Goal: Information Seeking & Learning: Learn about a topic

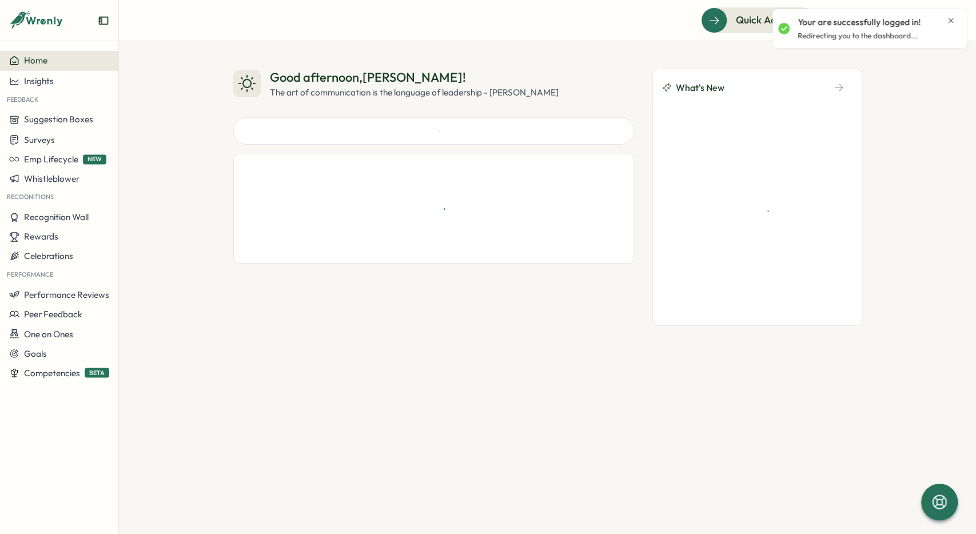
click at [951, 23] on icon "Close notification" at bounding box center [950, 20] width 9 height 9
click at [925, 25] on icon at bounding box center [921, 20] width 11 height 11
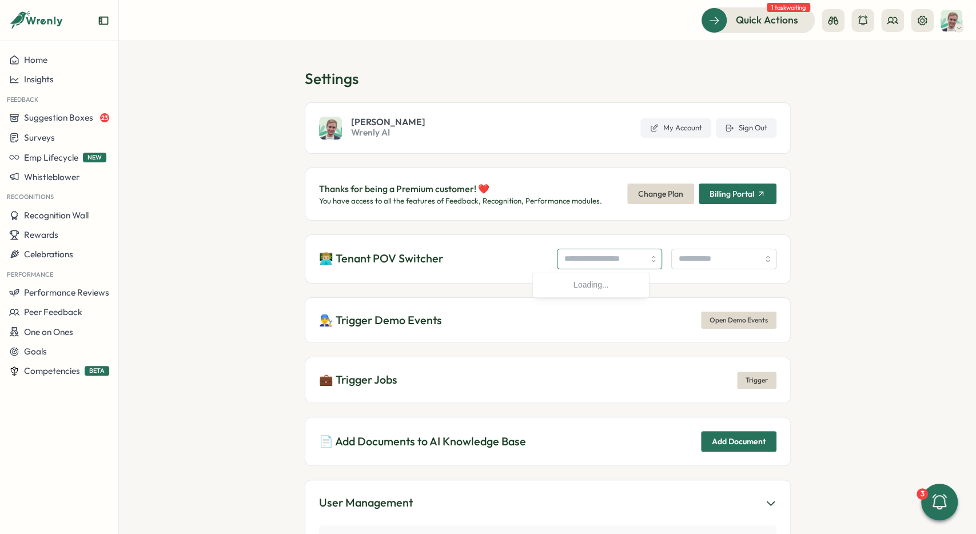
click at [566, 252] on input "search" at bounding box center [609, 259] width 105 height 21
type input "**********"
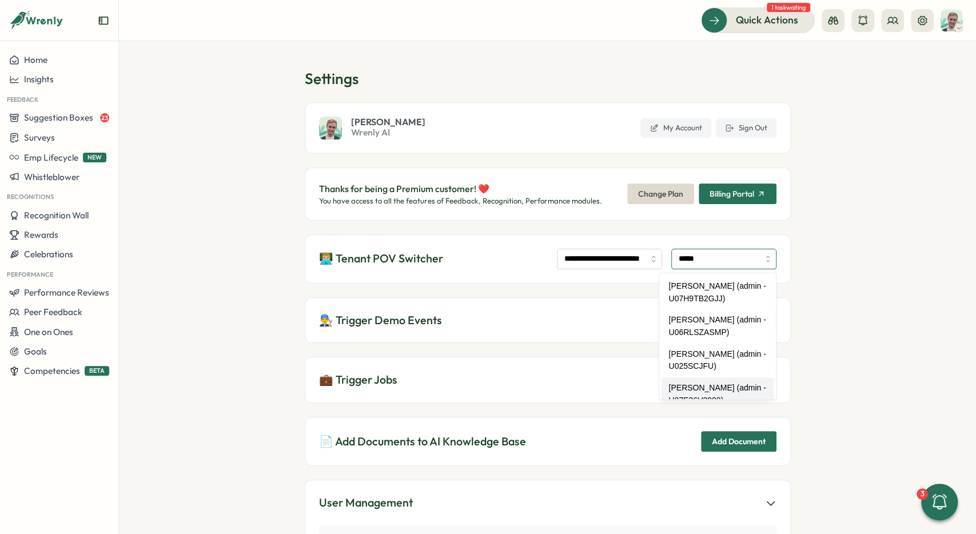
scroll to position [15, 0]
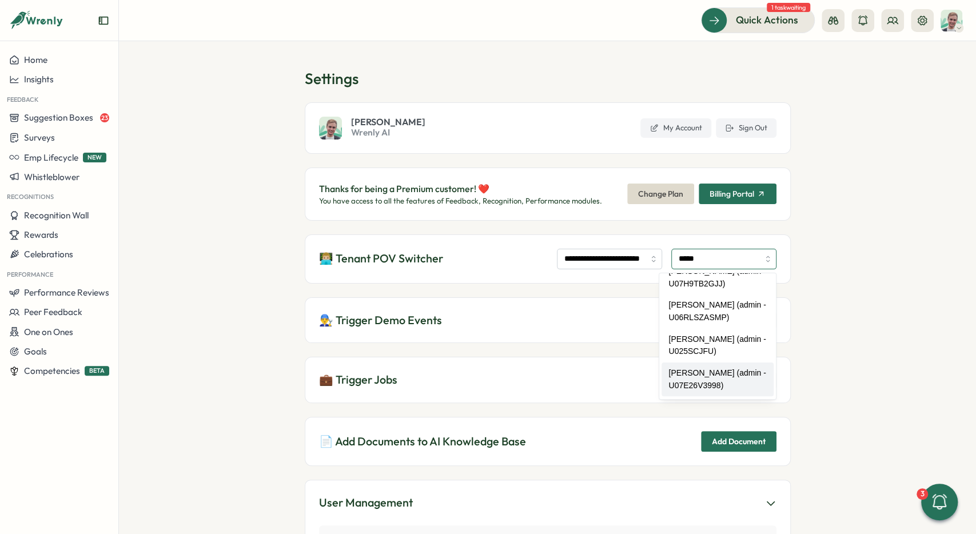
type input "**********"
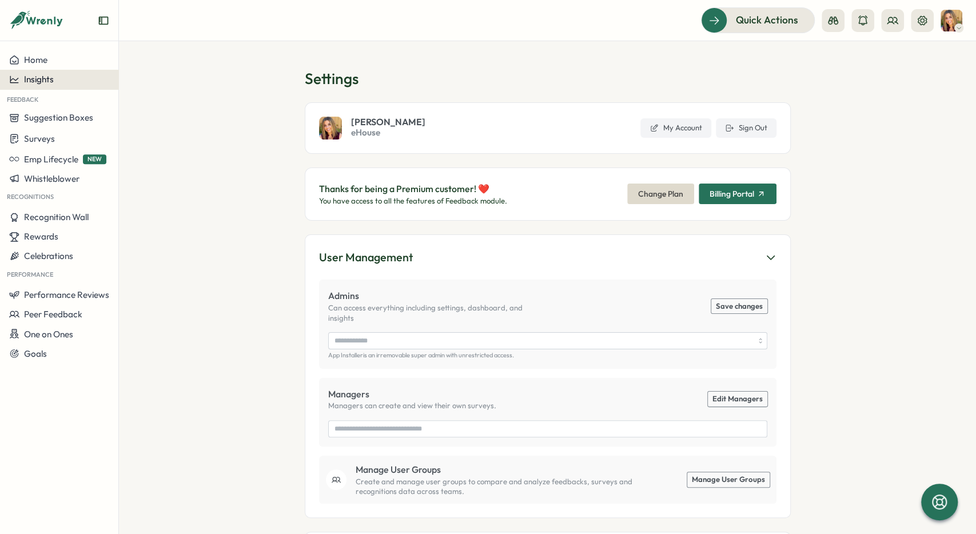
click at [79, 75] on div "Insights" at bounding box center [59, 79] width 100 height 10
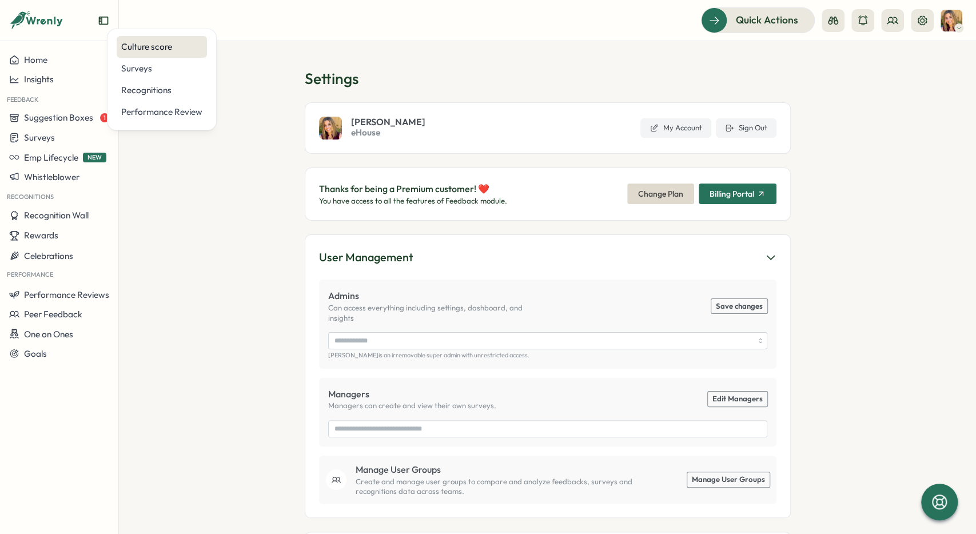
click at [165, 46] on div "Culture score" at bounding box center [161, 47] width 81 height 13
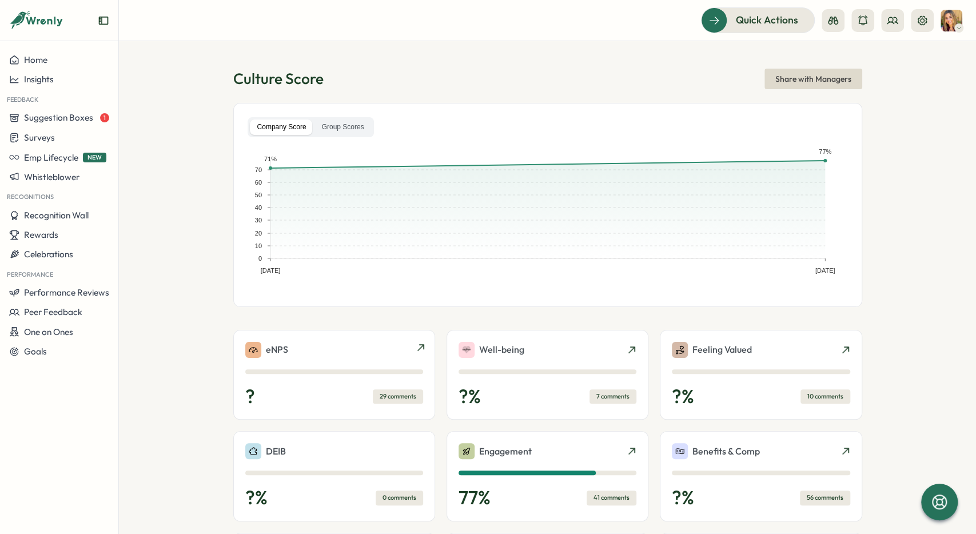
click at [355, 352] on div "eNPS" at bounding box center [334, 350] width 178 height 16
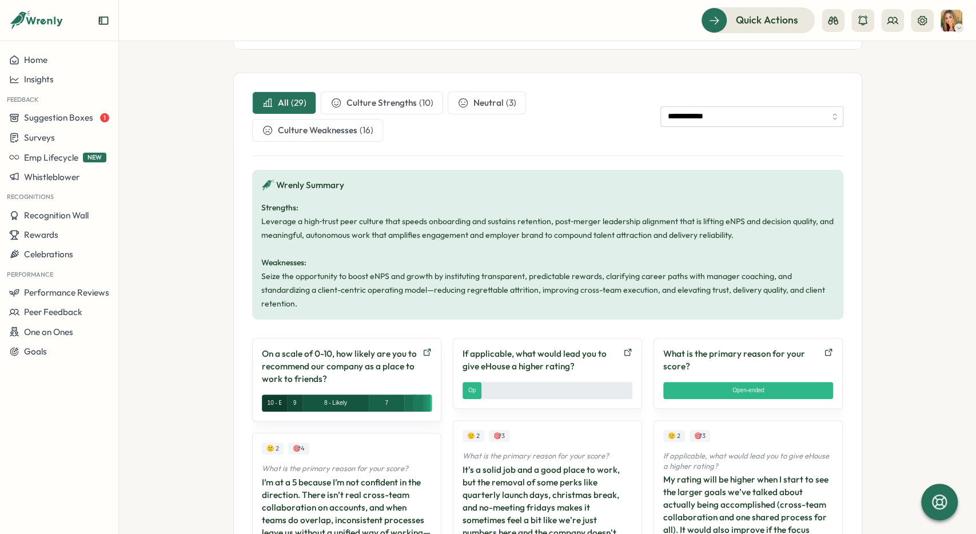
scroll to position [73, 0]
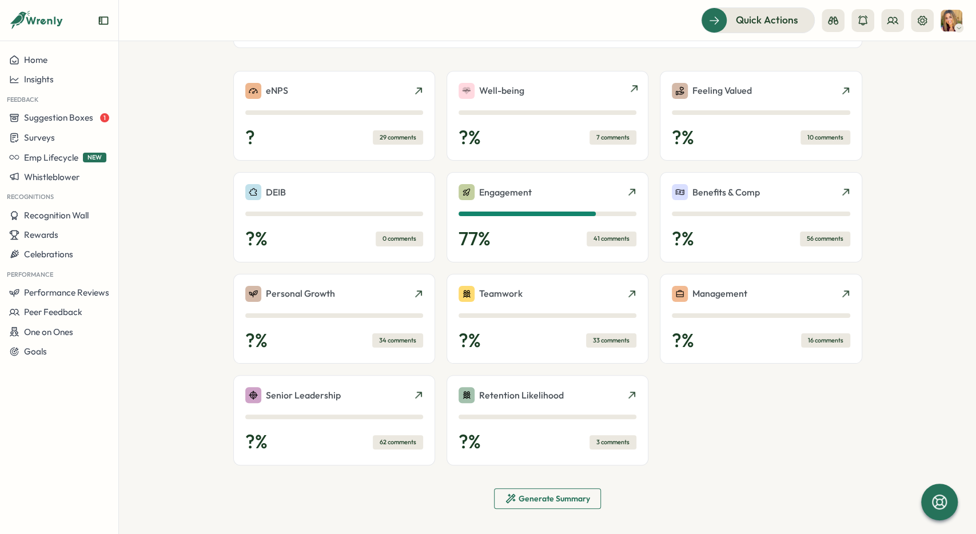
scroll to position [260, 0]
click at [592, 106] on div "Well-being ? % 7 comments" at bounding box center [548, 115] width 178 height 66
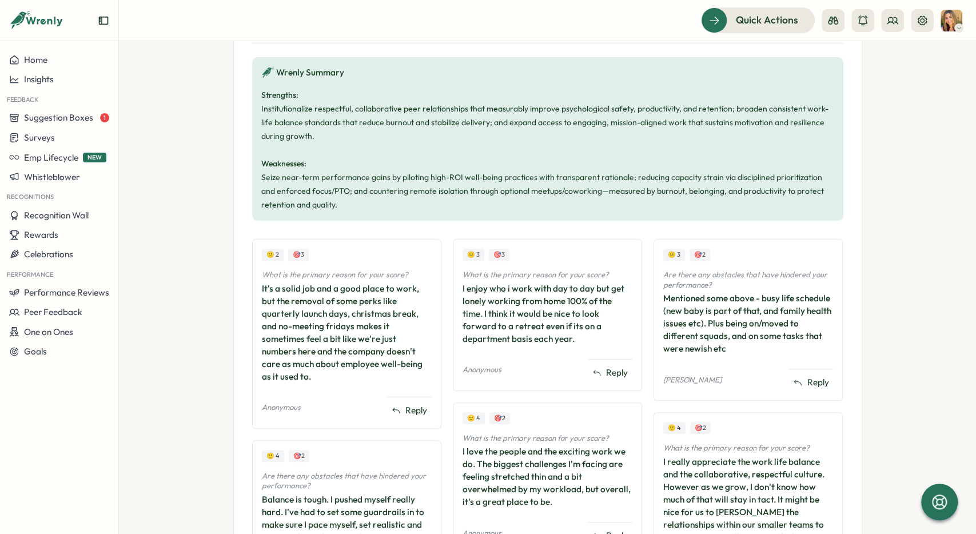
scroll to position [429, 0]
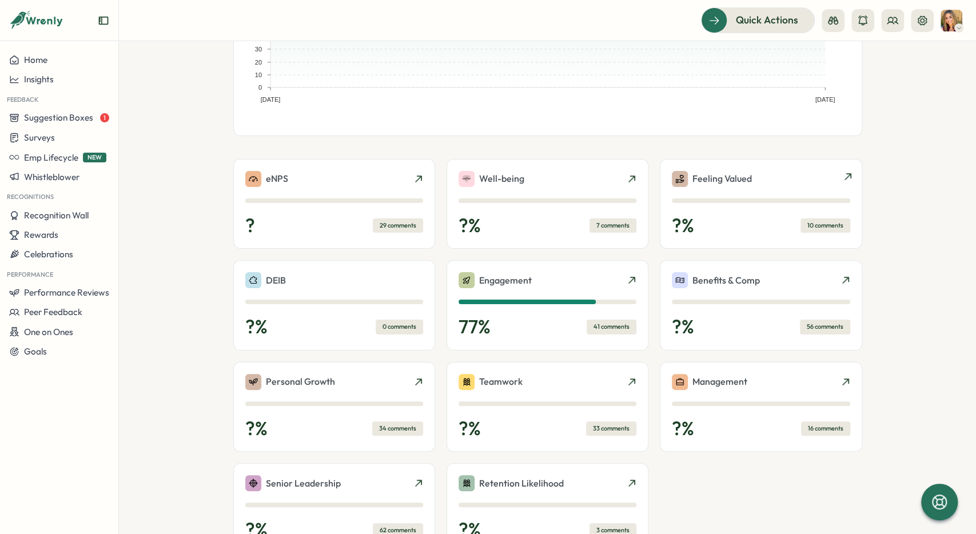
scroll to position [172, 0]
click at [760, 206] on div "Feeling Valued ? % 10 comments" at bounding box center [761, 203] width 178 height 66
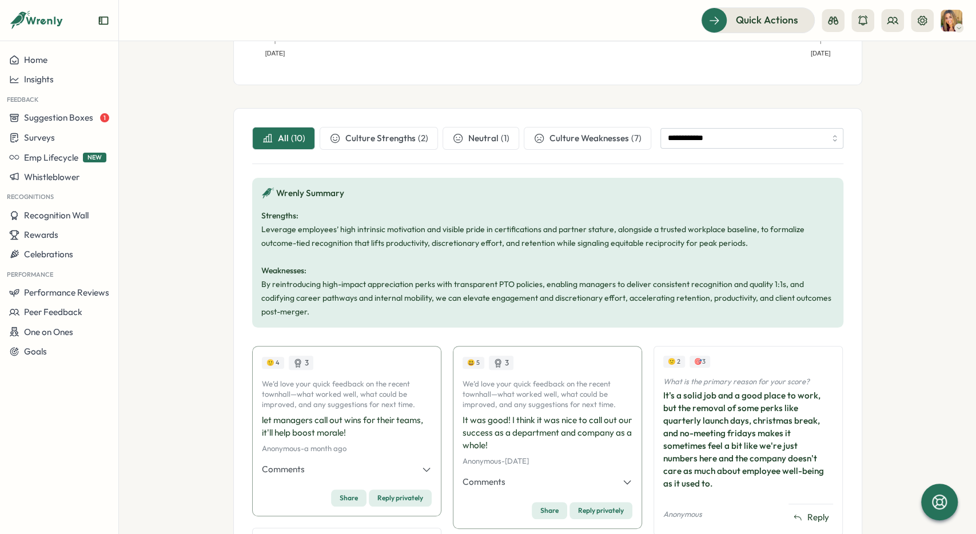
scroll to position [308, 0]
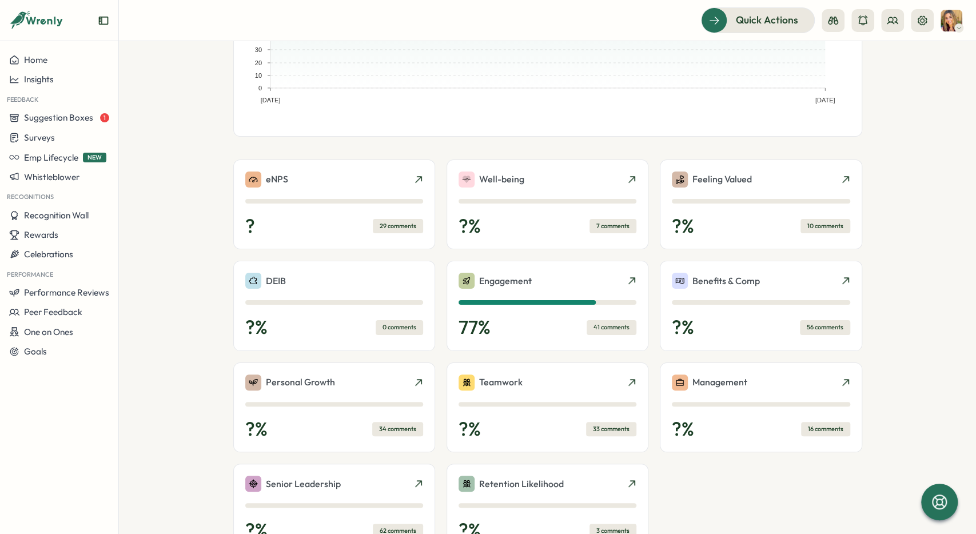
scroll to position [172, 0]
click at [342, 310] on div "DEIB ? % 0 comments" at bounding box center [334, 305] width 178 height 66
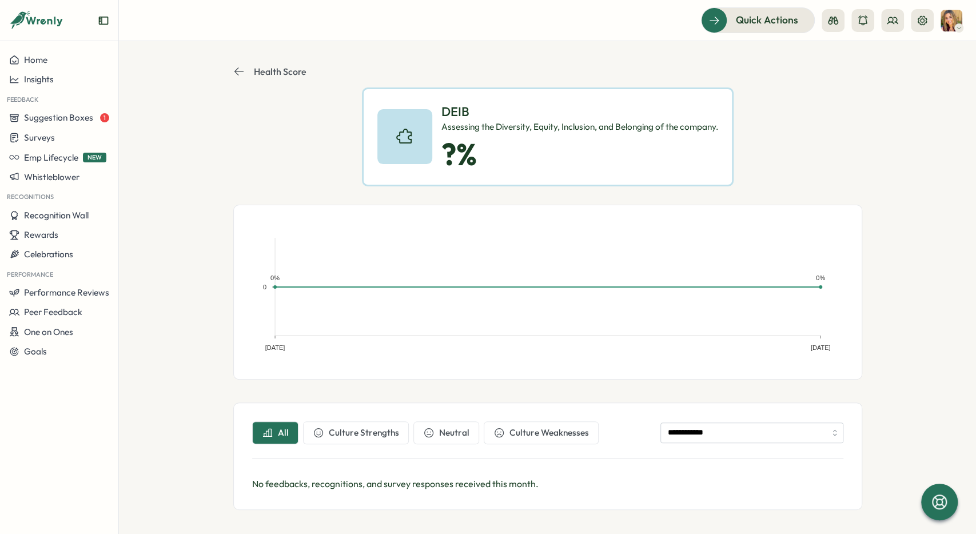
scroll to position [15, 0]
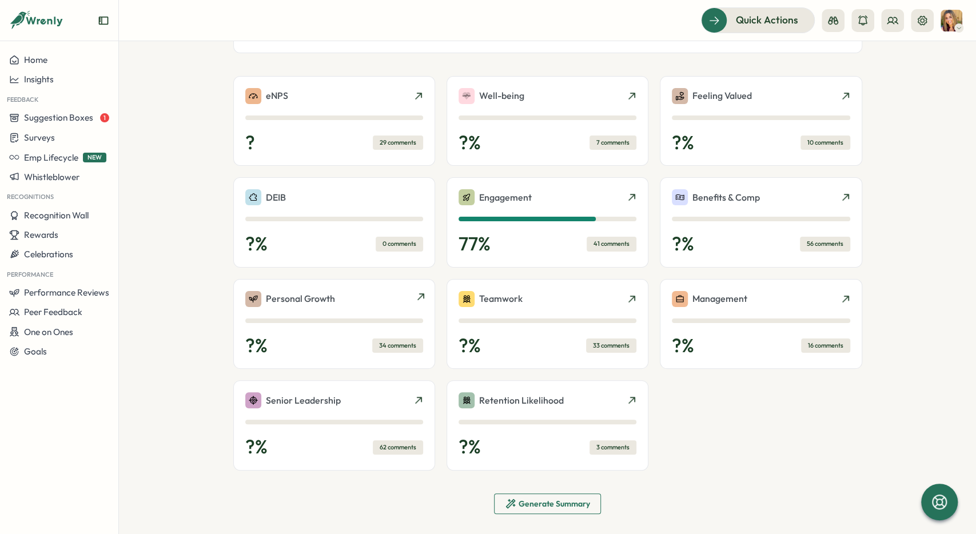
scroll to position [257, 0]
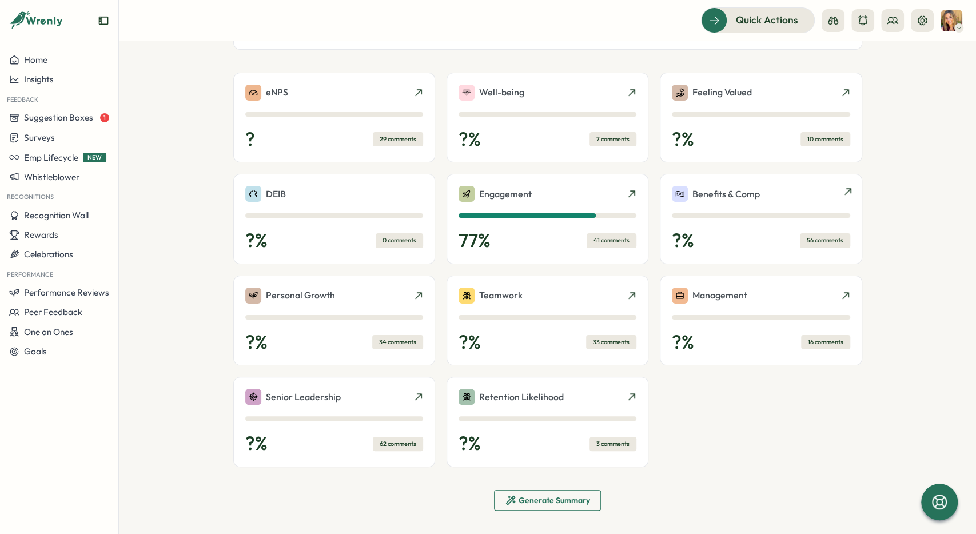
click at [732, 198] on p "Benefits & Comp" at bounding box center [725, 194] width 67 height 14
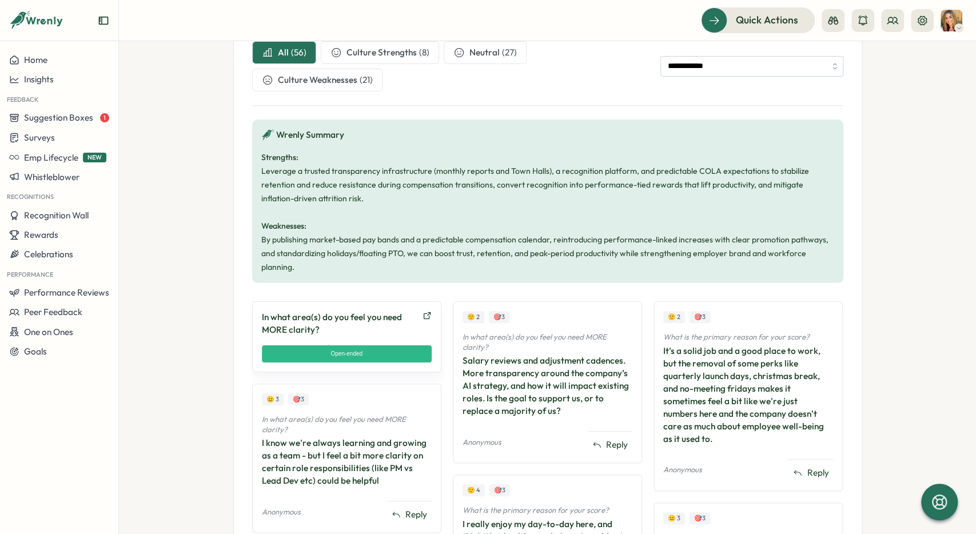
scroll to position [394, 0]
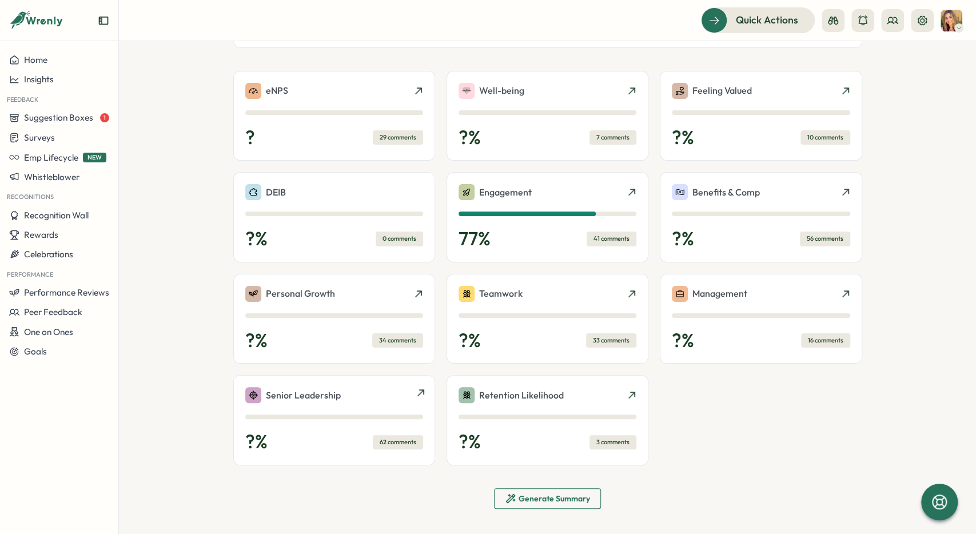
scroll to position [260, 0]
click at [709, 320] on div "Management ? % 16 comments" at bounding box center [761, 318] width 178 height 66
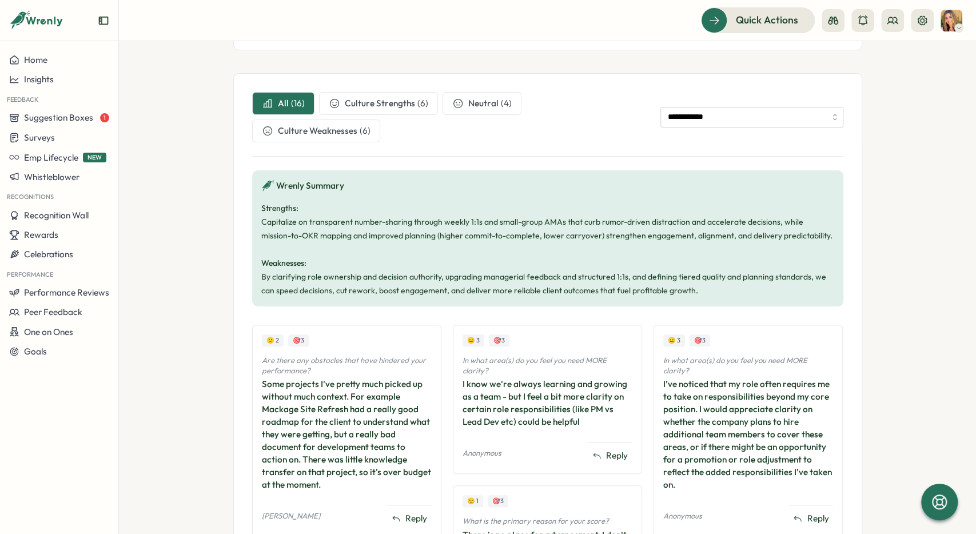
scroll to position [343, 0]
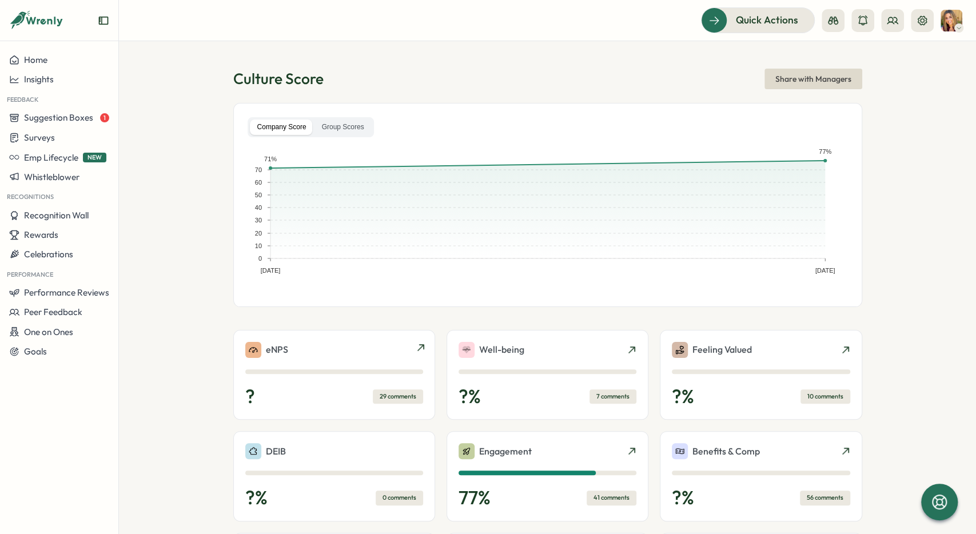
click at [361, 354] on div "eNPS" at bounding box center [334, 350] width 178 height 16
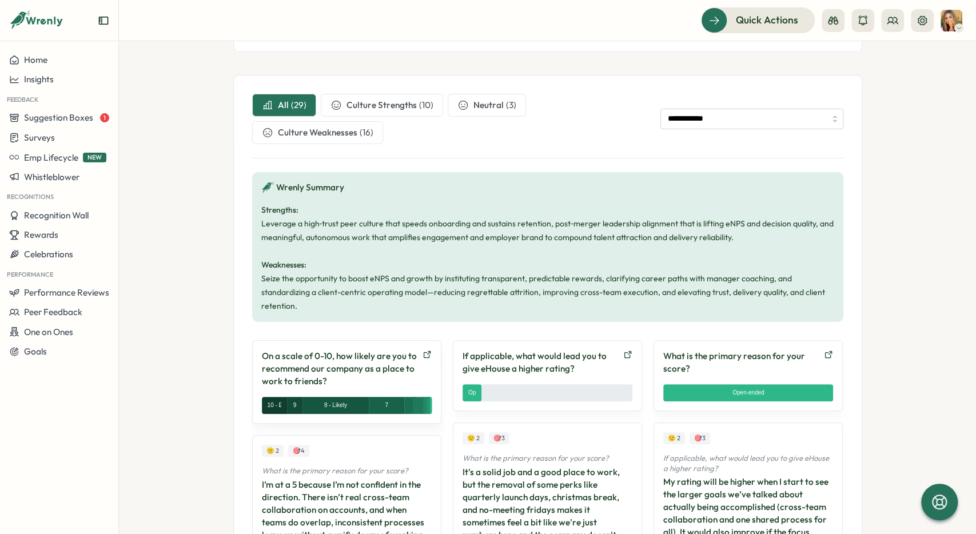
scroll to position [343, 0]
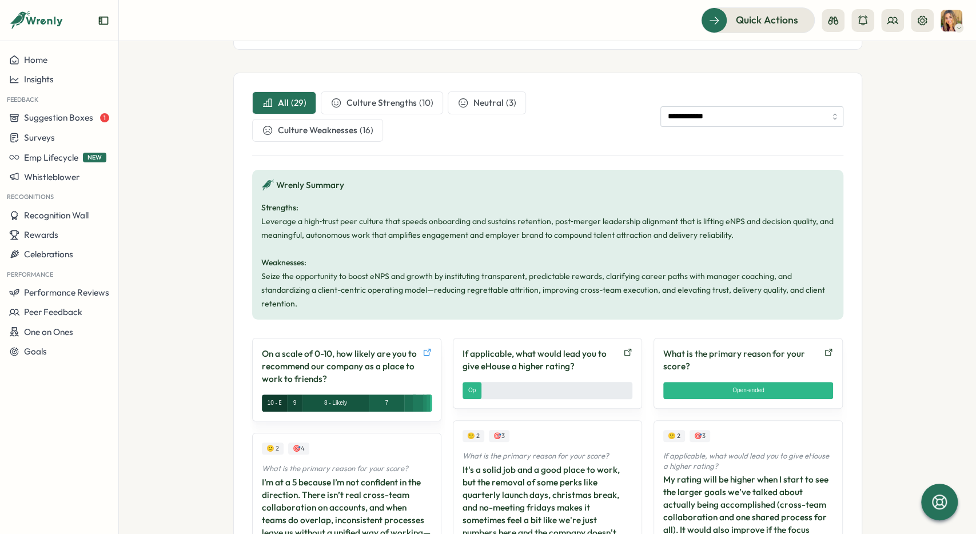
click at [426, 348] on icon at bounding box center [426, 352] width 9 height 9
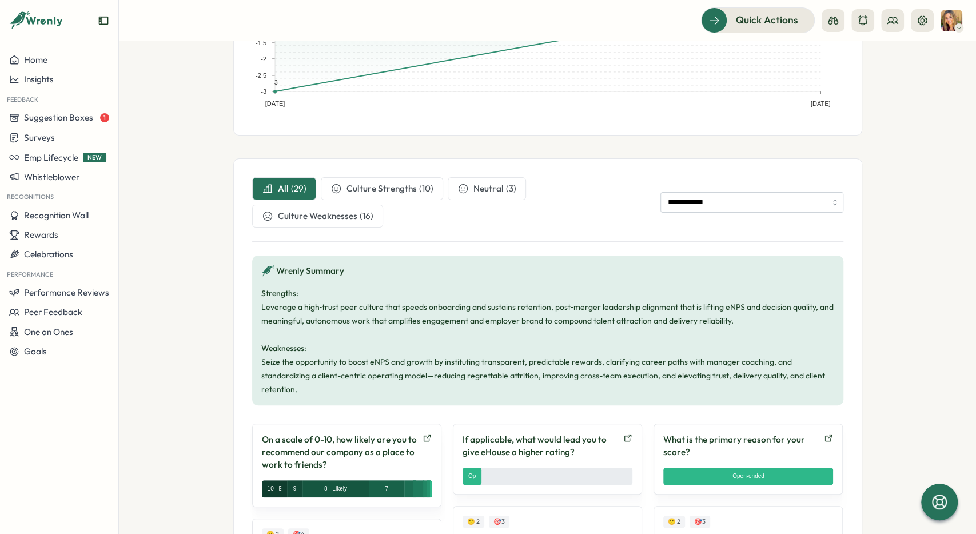
scroll to position [257, 0]
click at [426, 434] on icon at bounding box center [426, 438] width 9 height 9
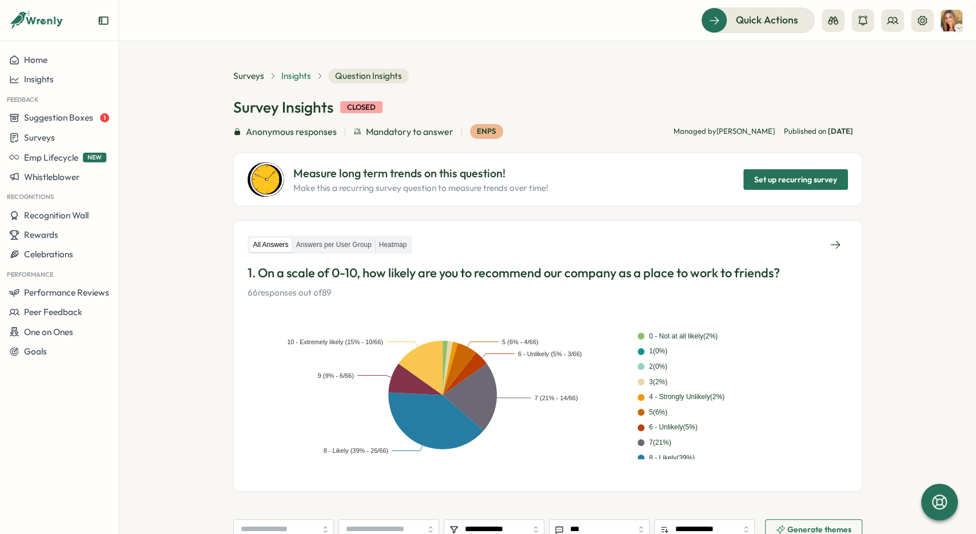
click at [306, 75] on span "Insights" at bounding box center [296, 76] width 30 height 13
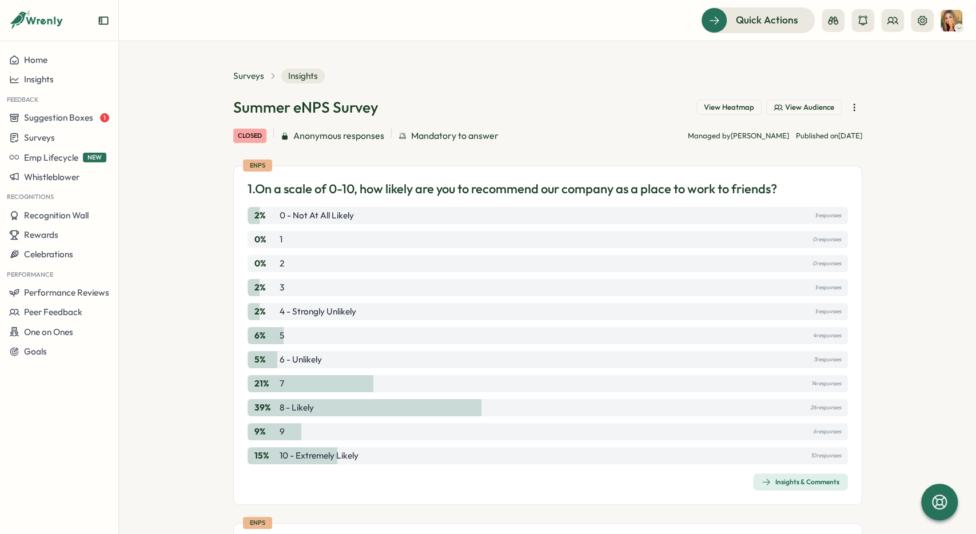
click at [801, 481] on div "Insights & Comments" at bounding box center [801, 481] width 78 height 9
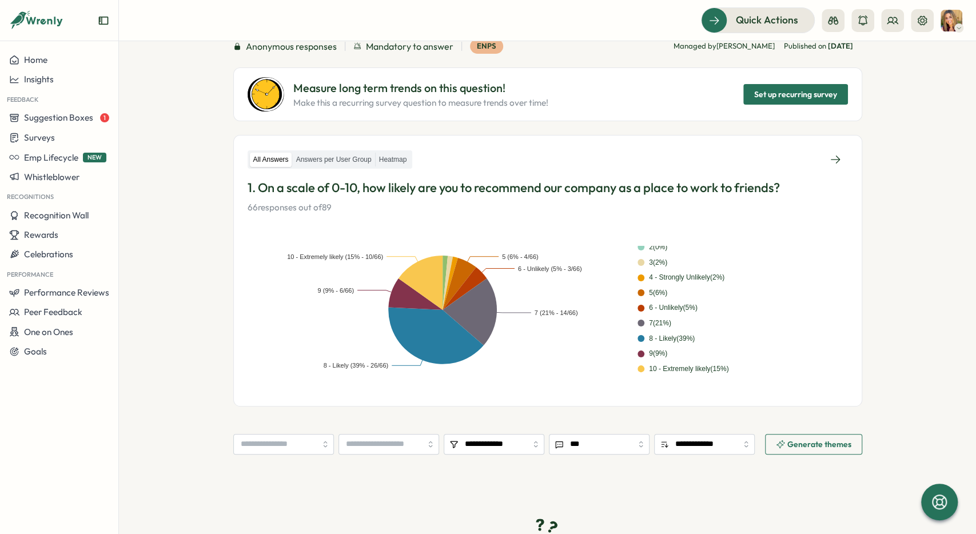
scroll to position [86, 0]
